Goal: Transaction & Acquisition: Purchase product/service

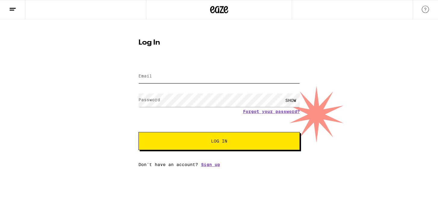
type input "[EMAIL_ADDRESS][DOMAIN_NAME]"
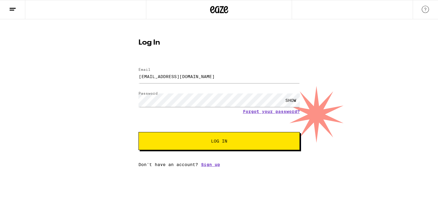
click at [198, 133] on button "Log In" at bounding box center [218, 141] width 161 height 18
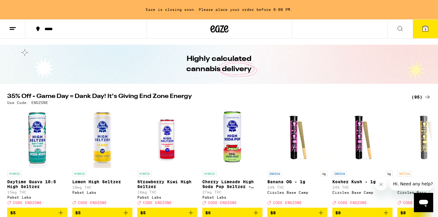
scroll to position [30, 0]
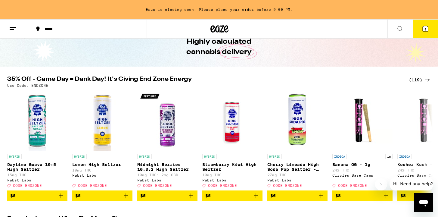
click at [416, 79] on div "(119)" at bounding box center [420, 79] width 22 height 7
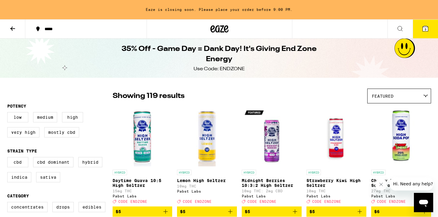
click at [324, 60] on h1 "35% Off - Game Day = Dank Day! It's Giving End Zone Energy" at bounding box center [219, 54] width 219 height 20
click at [410, 44] on div "35% Off - Game Day = Dank Day! It's Giving End Zone Energy Use Code: ENDZONE" at bounding box center [219, 58] width 438 height 39
click at [212, 48] on h1 "35% Off - Game Day = Dank Day! It's Giving End Zone Energy" at bounding box center [219, 54] width 219 height 20
click at [217, 66] on div "Use Code: ENDZONE" at bounding box center [219, 69] width 51 height 7
click at [10, 33] on button at bounding box center [12, 29] width 25 height 19
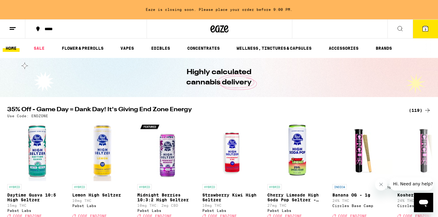
click at [45, 25] on button "*****" at bounding box center [85, 29] width 121 height 18
click at [52, 29] on div "*****" at bounding box center [90, 29] width 96 height 4
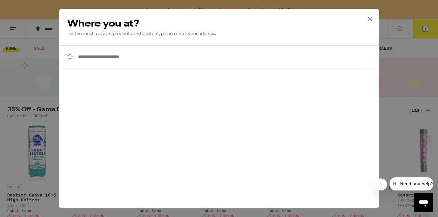
click at [100, 55] on input "**********" at bounding box center [219, 56] width 320 height 23
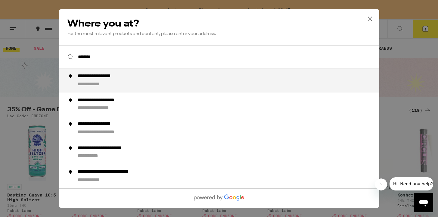
click at [96, 75] on div "**********" at bounding box center [105, 76] width 56 height 6
type input "**********"
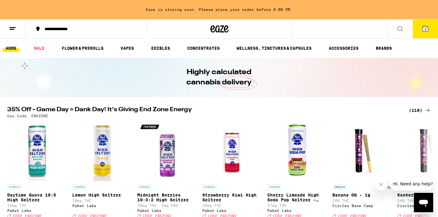
click at [415, 26] on button "3" at bounding box center [425, 29] width 25 height 19
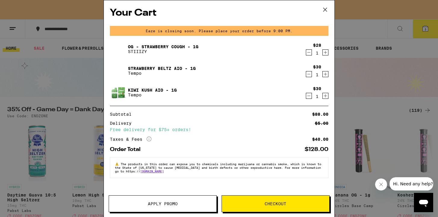
click at [311, 74] on icon "Decrement" at bounding box center [308, 73] width 5 height 7
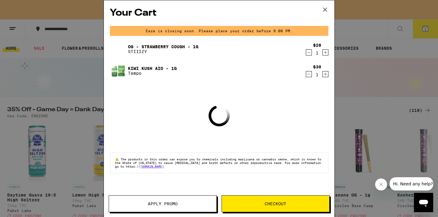
click at [310, 74] on icon "Decrement" at bounding box center [308, 73] width 5 height 7
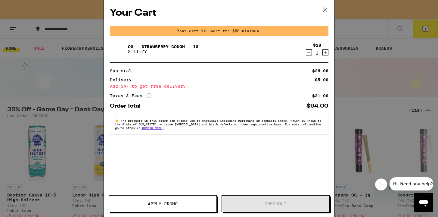
click at [310, 54] on icon "Decrement" at bounding box center [308, 52] width 5 height 7
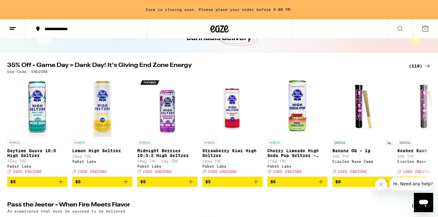
scroll to position [60, 0]
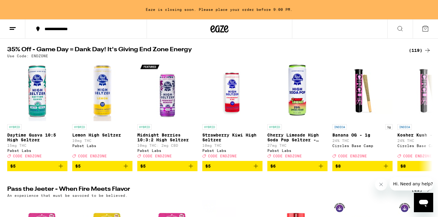
click at [413, 49] on div "(119)" at bounding box center [420, 50] width 22 height 7
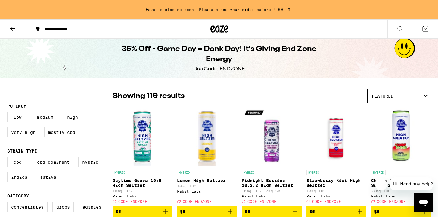
click at [16, 30] on icon at bounding box center [12, 28] width 7 height 7
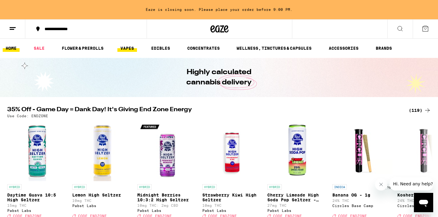
click at [126, 51] on link "VAPES" at bounding box center [127, 48] width 20 height 7
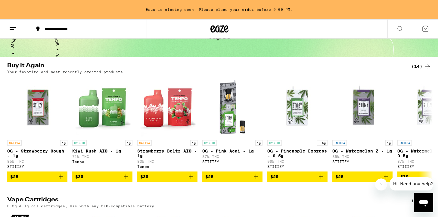
scroll to position [54, 0]
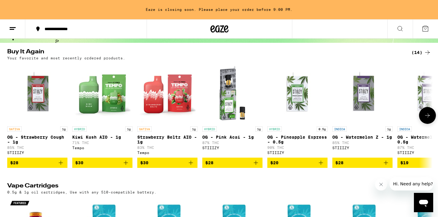
click at [195, 165] on button "$30" at bounding box center [167, 162] width 60 height 10
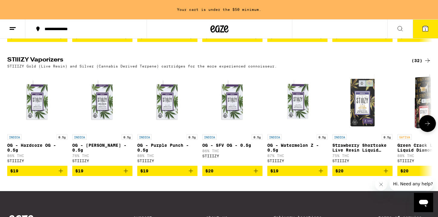
scroll to position [580, 0]
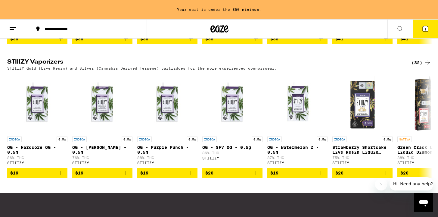
click at [411, 66] on div "(32)" at bounding box center [421, 62] width 20 height 7
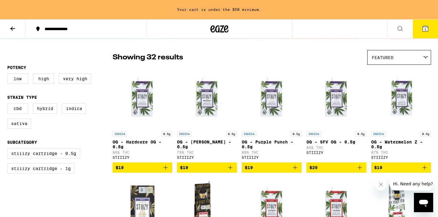
scroll to position [40, 0]
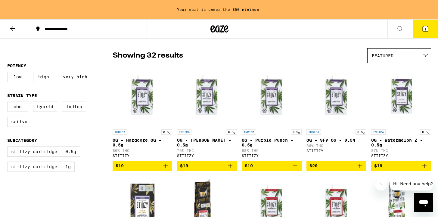
click at [48, 168] on label "STIIIZY Cartridge - 1g" at bounding box center [40, 166] width 67 height 10
click at [9, 147] on input "STIIIZY Cartridge - 1g" at bounding box center [8, 147] width 0 height 0
checkbox input "true"
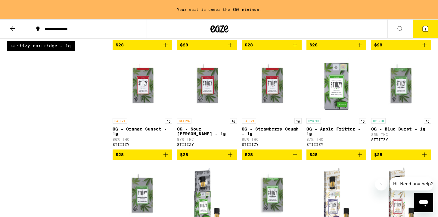
scroll to position [157, 0]
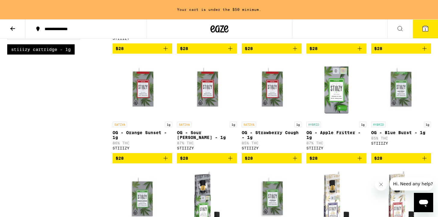
click at [293, 162] on icon "Add to bag" at bounding box center [294, 157] width 7 height 7
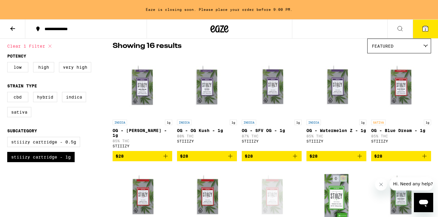
scroll to position [0, 0]
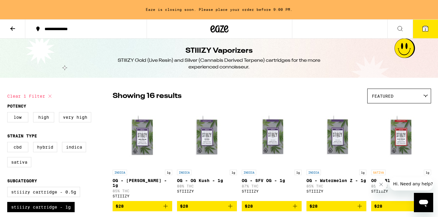
click at [12, 28] on icon at bounding box center [12, 28] width 5 height 4
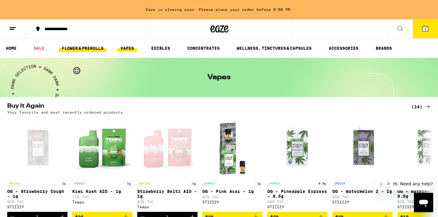
click at [87, 51] on link "FLOWER & PREROLLS" at bounding box center [83, 48] width 48 height 7
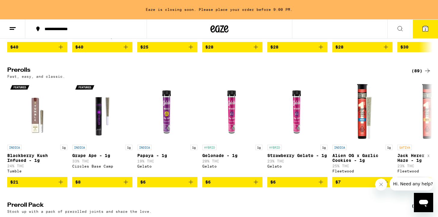
scroll to position [305, 0]
